Goal: Register for event/course

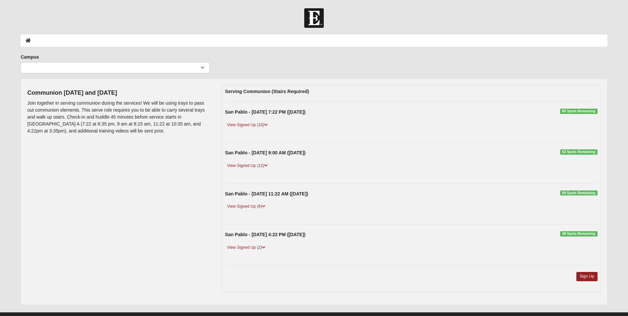
drag, startPoint x: 246, startPoint y: 165, endPoint x: 366, endPoint y: 170, distance: 119.3
click at [246, 165] on link "View Signed Up (12)" at bounding box center [247, 165] width 45 height 7
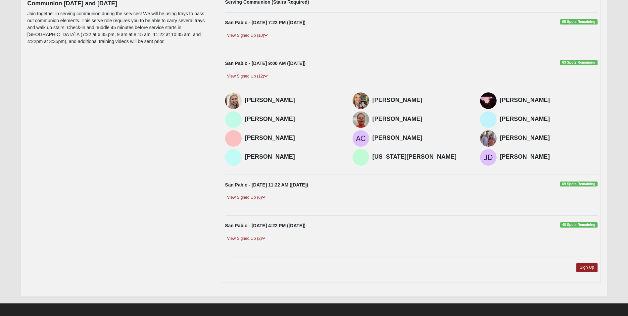
scroll to position [94, 0]
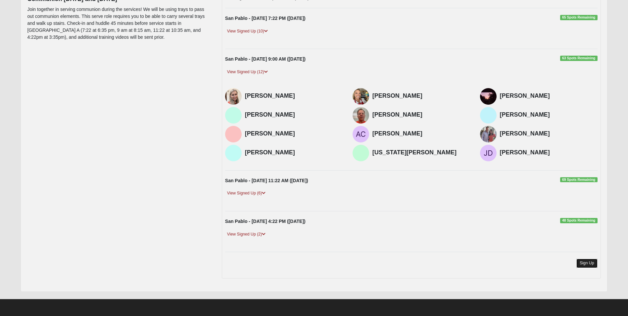
click at [587, 260] on link "Sign Up" at bounding box center [586, 263] width 21 height 9
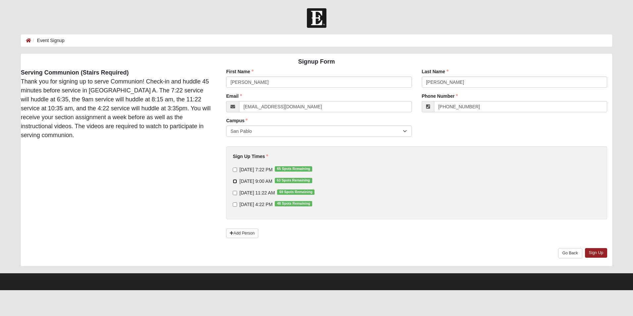
click at [235, 181] on input "9/21/2025 9:00 AM 63 Spots Remaining" at bounding box center [235, 181] width 4 height 4
checkbox input "true"
click at [235, 192] on input "9/21/2025 11:22 AM 69 Spots Remaining" at bounding box center [235, 193] width 4 height 4
click at [236, 193] on input "9/21/2025 11:22 AM 69 Spots Remaining" at bounding box center [235, 193] width 4 height 4
checkbox input "false"
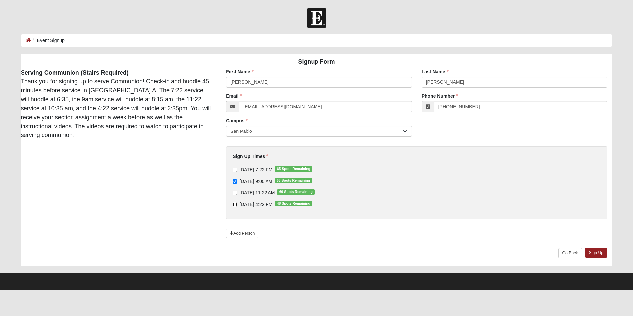
click at [234, 202] on input "9/21/2025 4:22 PM 48 Spots Remaining" at bounding box center [235, 204] width 4 height 4
checkbox input "true"
click at [597, 252] on link "Sign Up" at bounding box center [596, 253] width 23 height 10
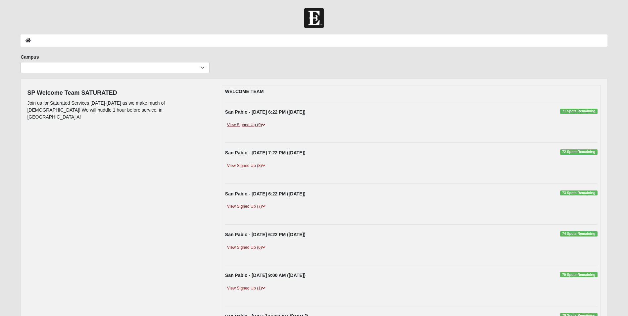
drag, startPoint x: 240, startPoint y: 123, endPoint x: 253, endPoint y: 121, distance: 13.0
click at [240, 123] on link "View Signed Up (9)" at bounding box center [246, 125] width 42 height 7
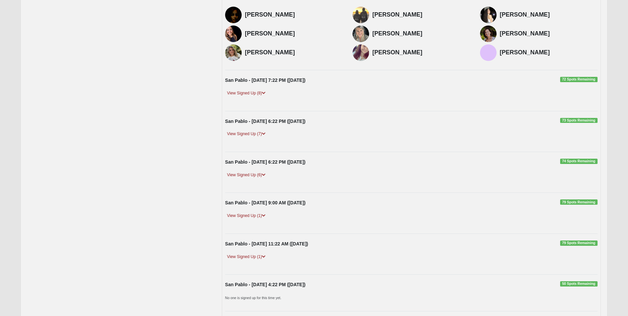
scroll to position [61, 0]
